Goal: Find contact information: Find contact information

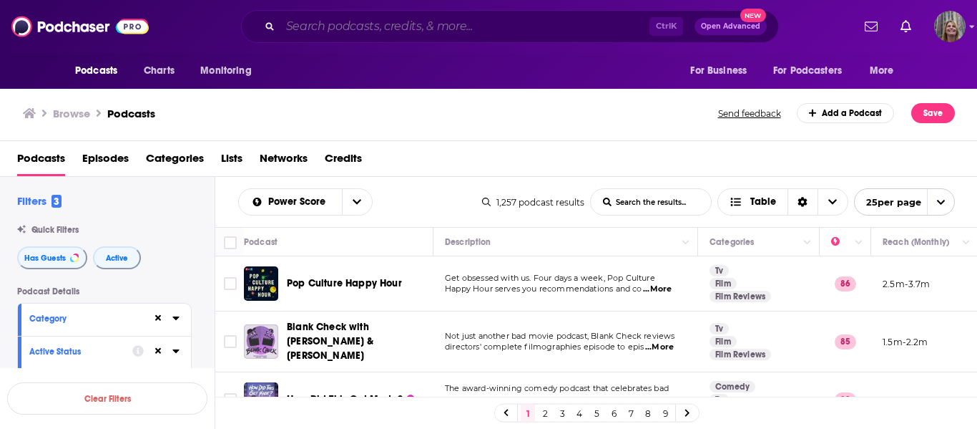
click at [305, 31] on input "Search podcasts, credits, & more..." at bounding box center [464, 26] width 369 height 23
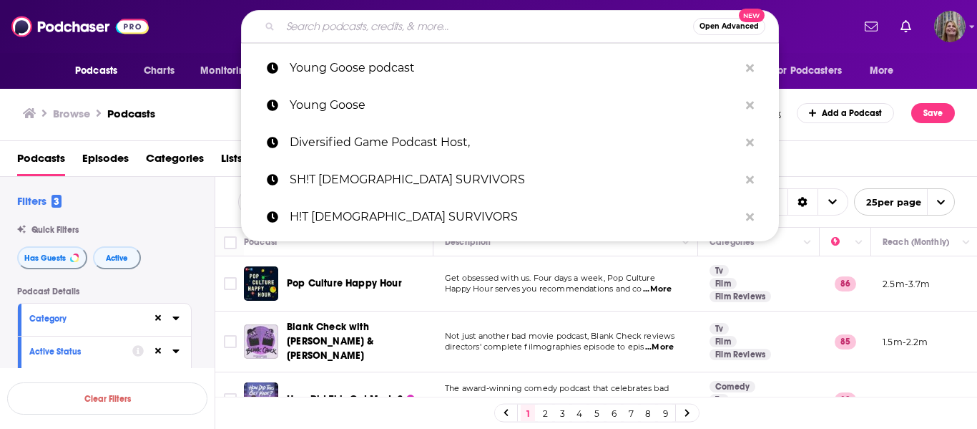
paste input "[MEDICAL_DATA] Focus Hosted by [PERSON_NAME], [GEOGRAPHIC_DATA]"
type input "[MEDICAL_DATA] Focus Hosted by [PERSON_NAME], [GEOGRAPHIC_DATA]"
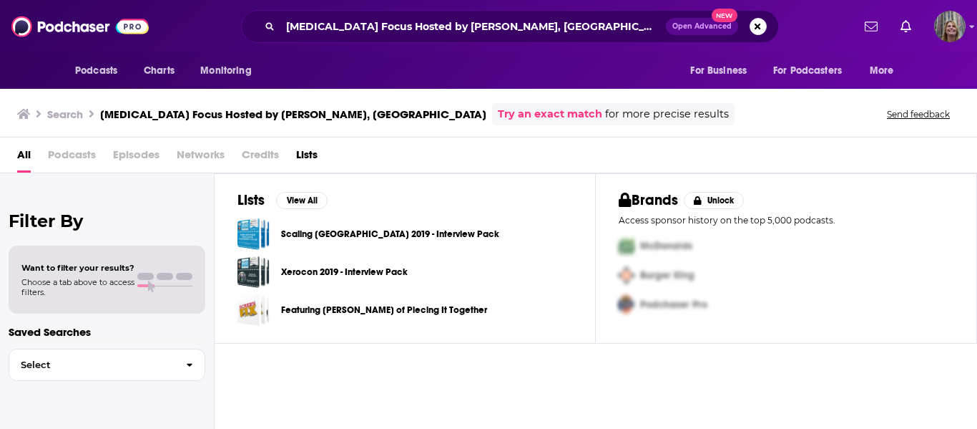
click at [498, 109] on link "Try an exact match" at bounding box center [550, 114] width 104 height 16
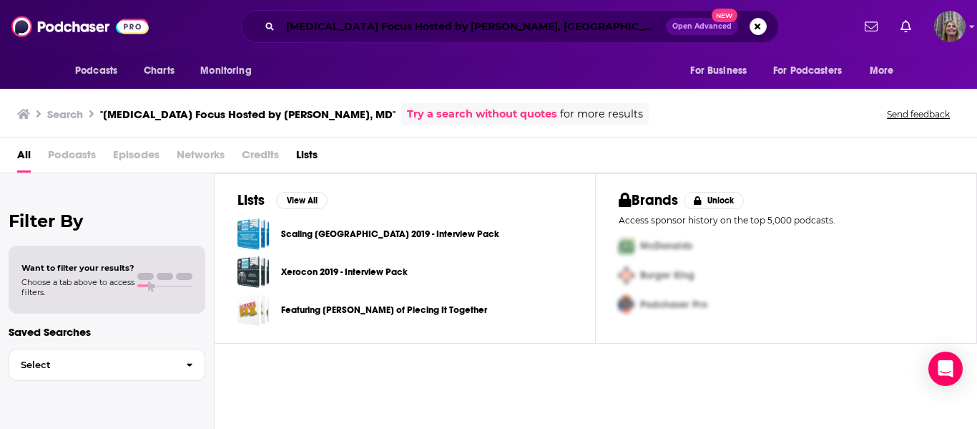
click at [411, 24] on input "[MEDICAL_DATA] Focus Hosted by [PERSON_NAME], [GEOGRAPHIC_DATA]" at bounding box center [473, 26] width 386 height 23
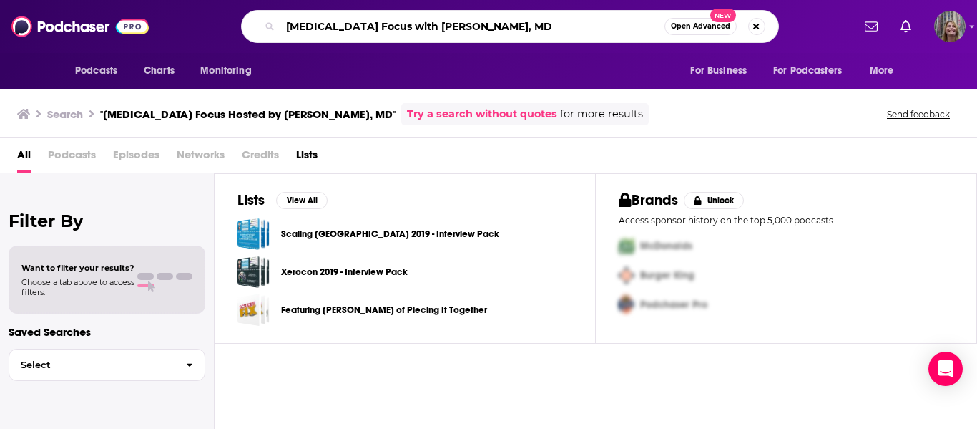
type input "[MEDICAL_DATA] Focus with [PERSON_NAME], MD"
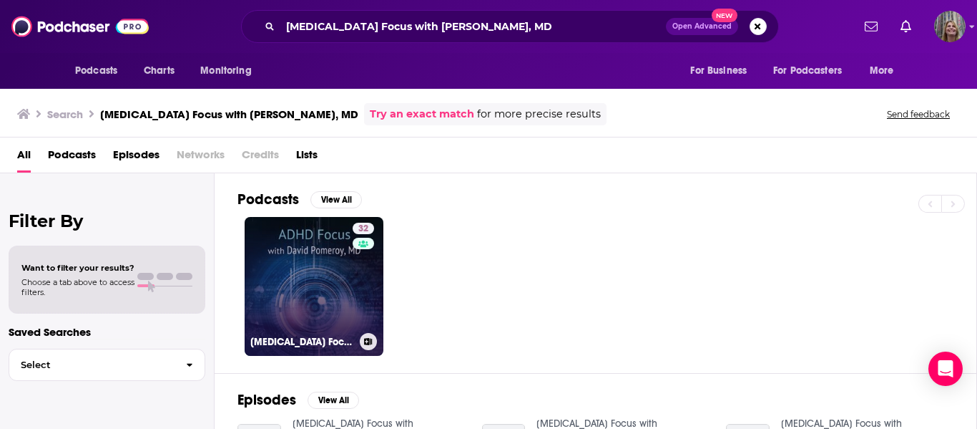
click at [310, 278] on link "32 [MEDICAL_DATA] Focus with [PERSON_NAME], MD" at bounding box center [314, 286] width 139 height 139
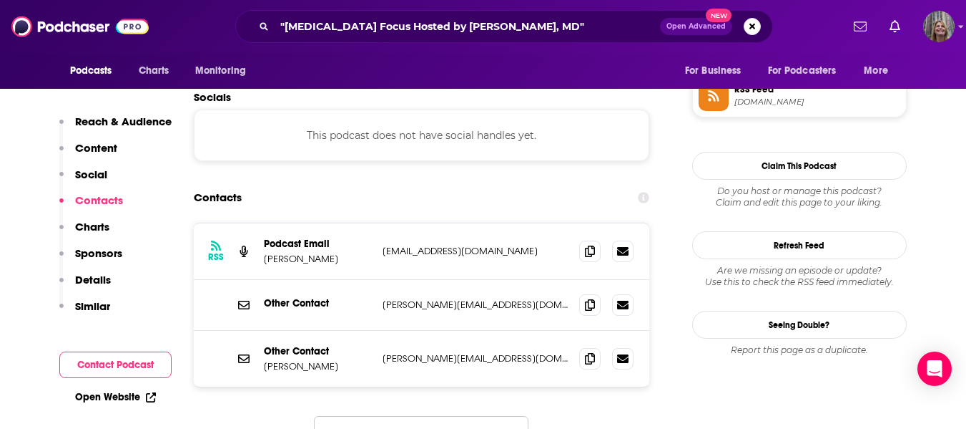
scroll to position [1216, 0]
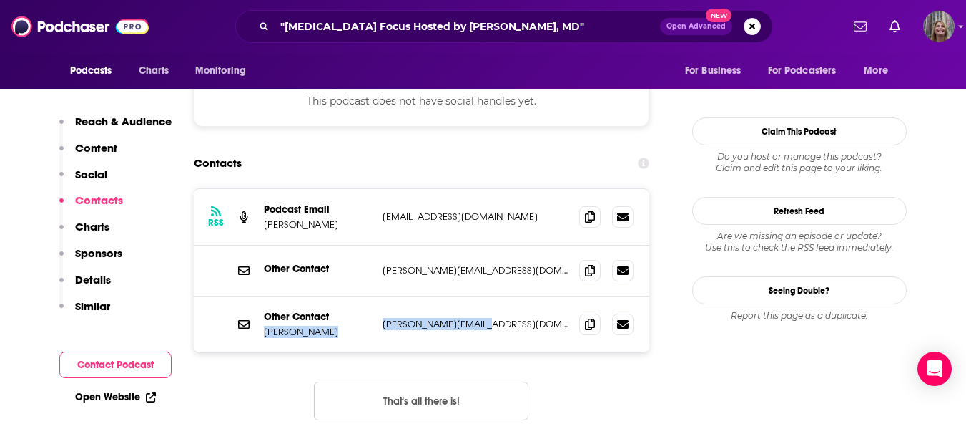
drag, startPoint x: 501, startPoint y: 280, endPoint x: 356, endPoint y: 290, distance: 145.5
click at [356, 296] on div "Other Contact [PERSON_NAME] [PERSON_NAME][EMAIL_ADDRESS][DOMAIN_NAME] [PERSON_N…" at bounding box center [422, 324] width 456 height 56
click at [300, 310] on p "Other Contact" at bounding box center [317, 316] width 107 height 12
drag, startPoint x: 263, startPoint y: 294, endPoint x: 338, endPoint y: 297, distance: 75.2
click at [338, 297] on div "Other Contact [PERSON_NAME] [PERSON_NAME][EMAIL_ADDRESS][DOMAIN_NAME] [PERSON_N…" at bounding box center [422, 324] width 456 height 56
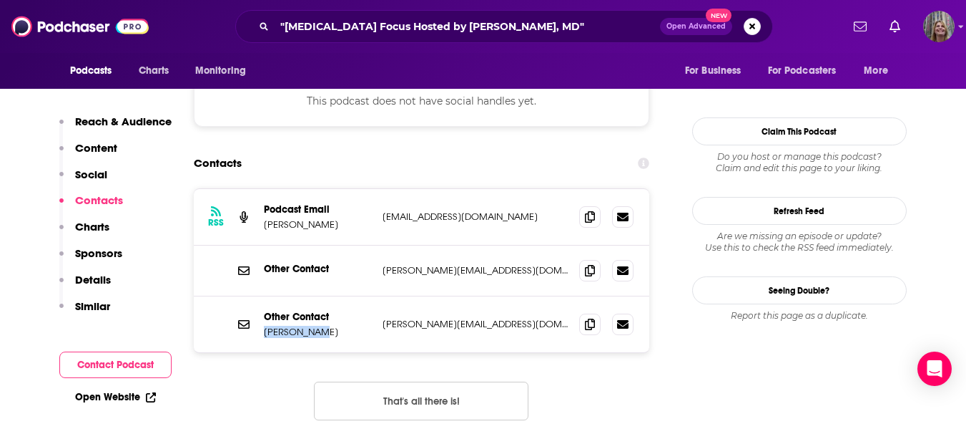
copy p "[PERSON_NAME]"
click at [488, 318] on p "[PERSON_NAME][EMAIL_ADDRESS][DOMAIN_NAME]" at bounding box center [476, 324] width 186 height 12
drag, startPoint x: 486, startPoint y: 290, endPoint x: 379, endPoint y: 291, distance: 106.6
click at [379, 296] on div "Other Contact [PERSON_NAME] [PERSON_NAME][EMAIL_ADDRESS][DOMAIN_NAME] [PERSON_N…" at bounding box center [422, 324] width 456 height 56
copy p "[PERSON_NAME][EMAIL_ADDRESS][DOMAIN_NAME]"
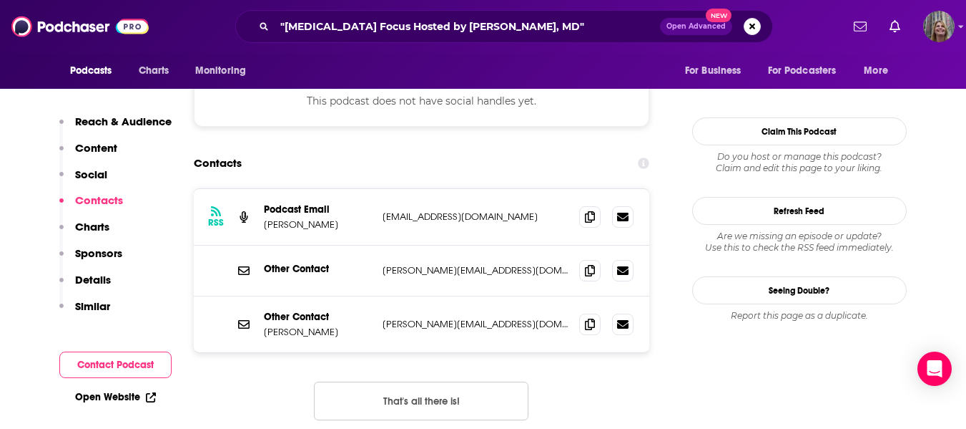
click at [433, 210] on p "[EMAIL_ADDRESS][DOMAIN_NAME]" at bounding box center [476, 216] width 186 height 12
click at [297, 203] on div "Podcast Email [PERSON_NAME]" at bounding box center [317, 216] width 107 height 27
